Goal: Task Accomplishment & Management: Use online tool/utility

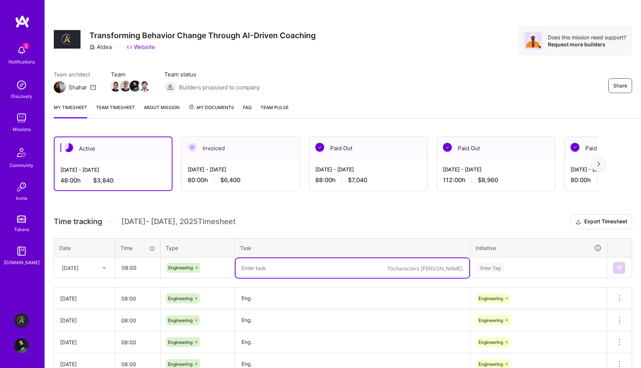
scroll to position [86, 0]
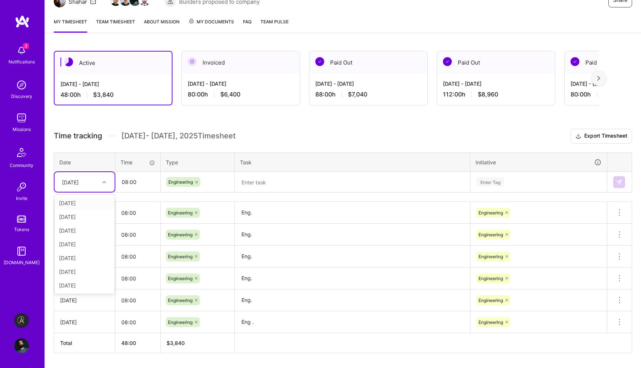
click at [96, 186] on div "[DATE]" at bounding box center [78, 182] width 41 height 12
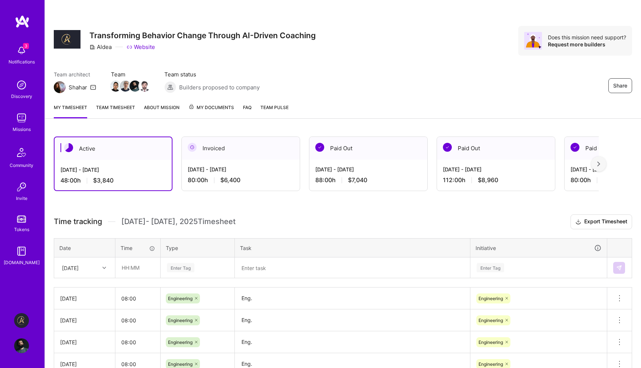
scroll to position [86, 0]
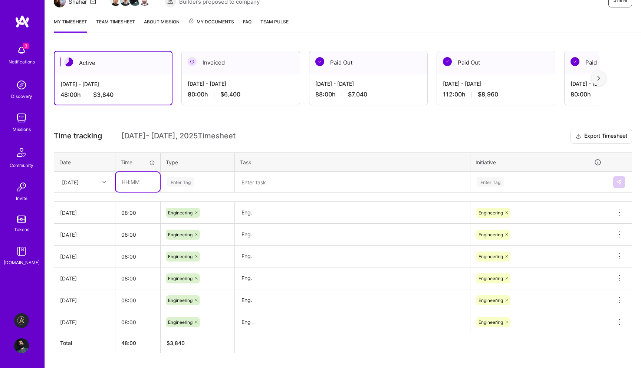
click at [143, 183] on input "text" at bounding box center [138, 182] width 44 height 20
type input "08:00"
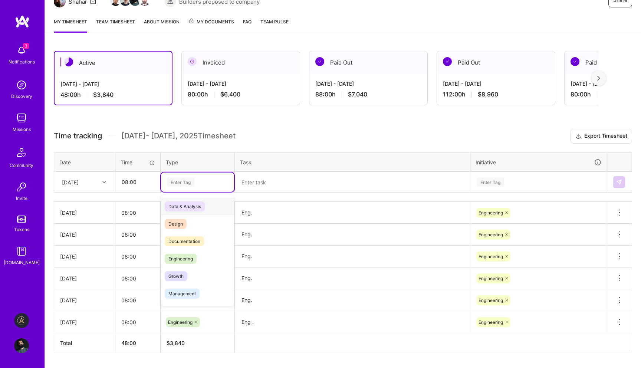
click at [176, 187] on div "Enter Tag" at bounding box center [197, 182] width 73 height 19
click at [184, 257] on span "Engineering" at bounding box center [181, 259] width 32 height 10
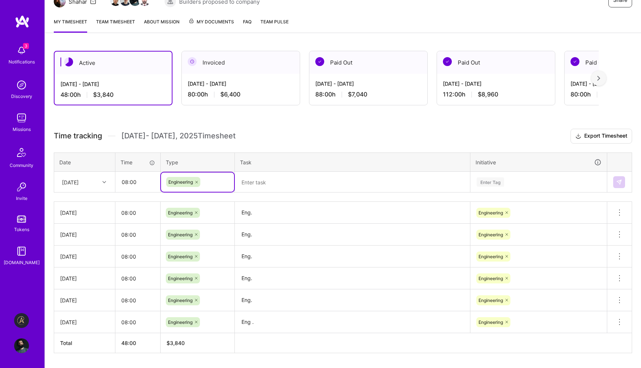
click at [292, 173] on textarea at bounding box center [353, 182] width 234 height 19
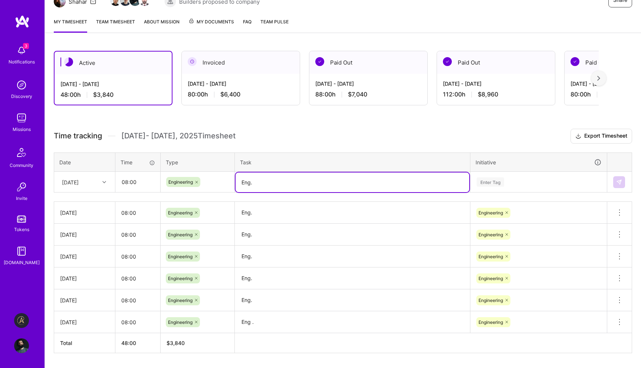
type textarea "Eng."
click at [511, 184] on div "Enter Tag" at bounding box center [538, 181] width 125 height 9
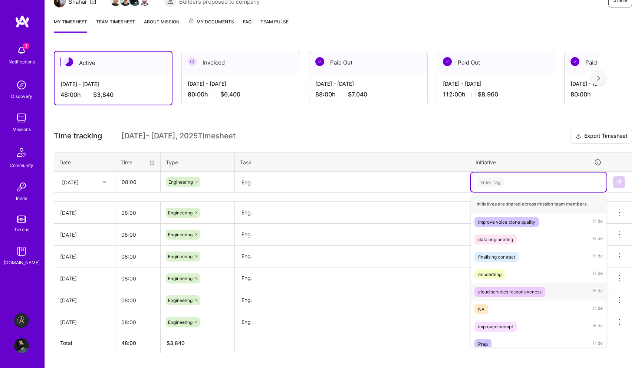
scroll to position [41, 0]
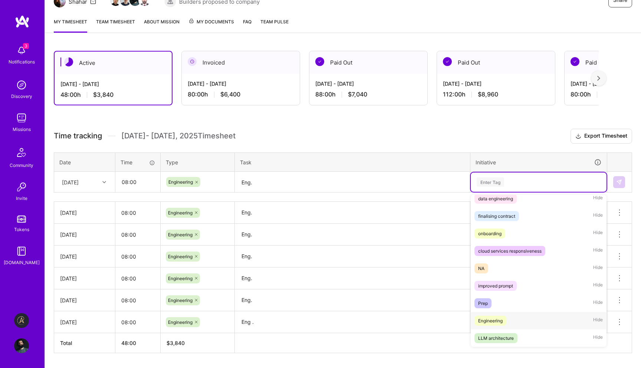
click at [498, 325] on span "Engineering" at bounding box center [491, 321] width 32 height 10
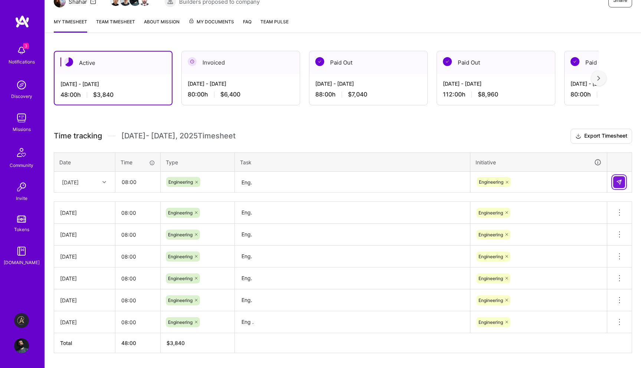
click at [622, 186] on button at bounding box center [619, 182] width 12 height 12
